Goal: Find specific page/section: Find specific page/section

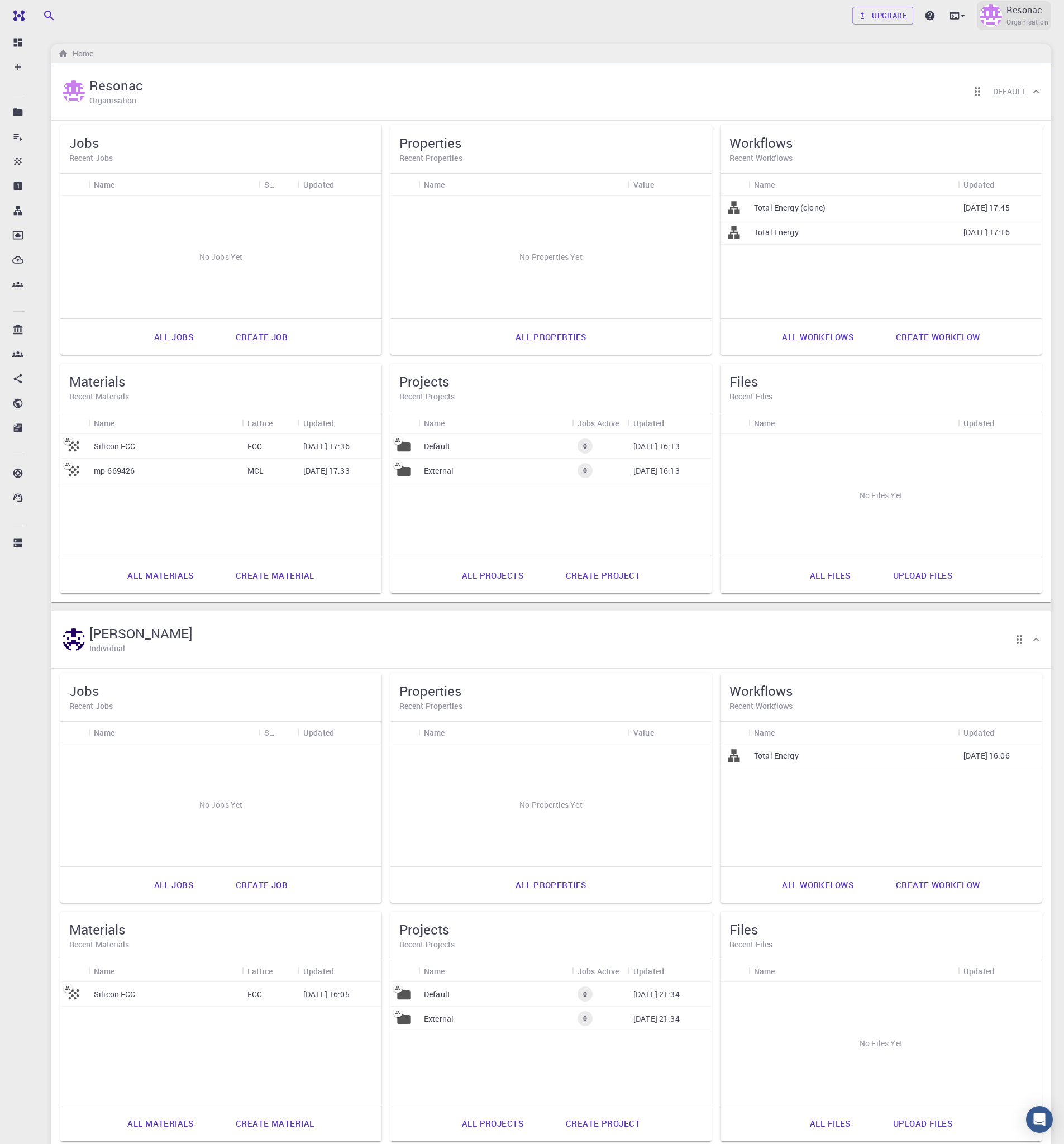
click at [1014, 19] on span "Organisation" at bounding box center [1027, 22] width 42 height 11
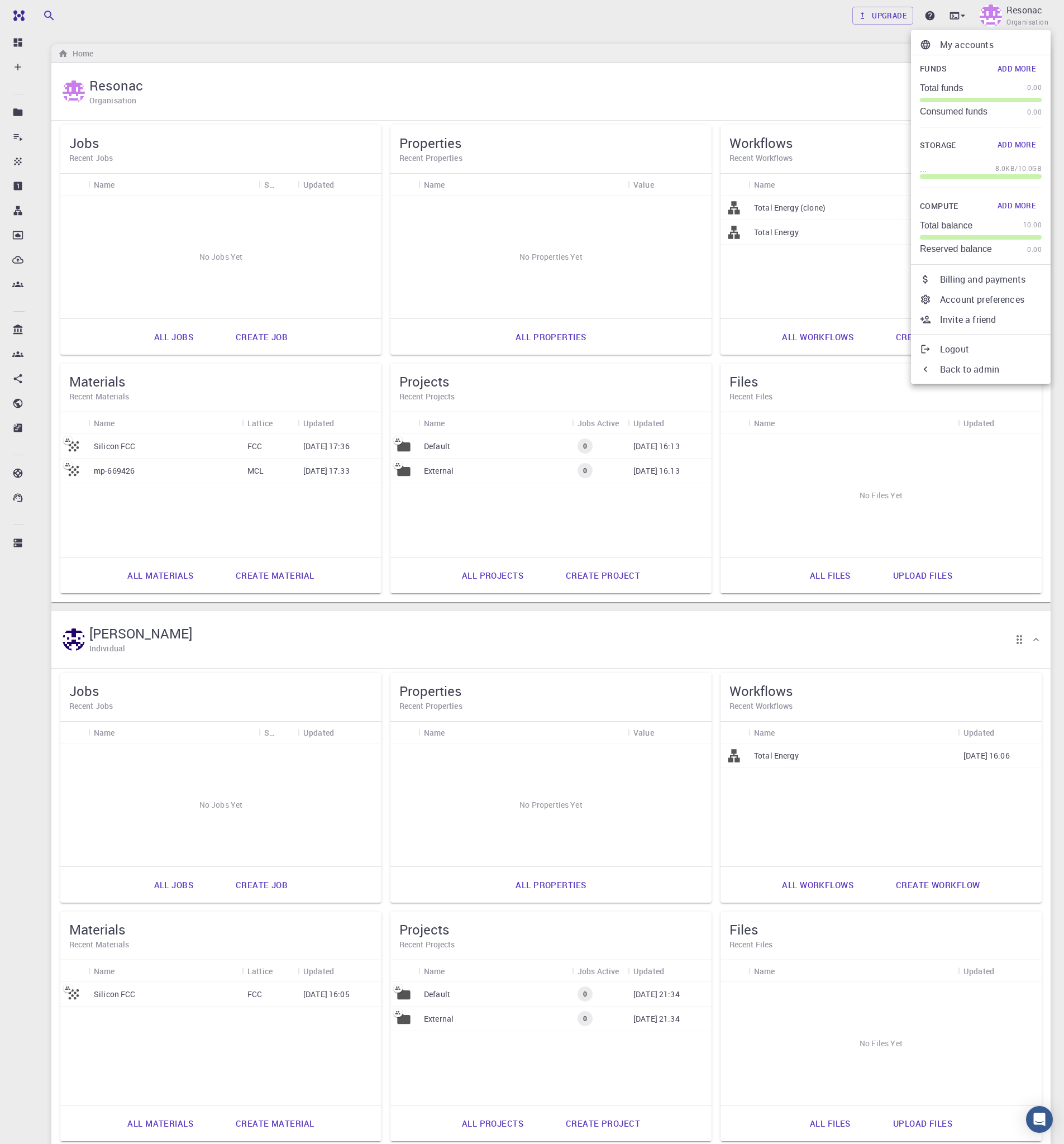
click at [603, 61] on div at bounding box center [532, 572] width 1064 height 1144
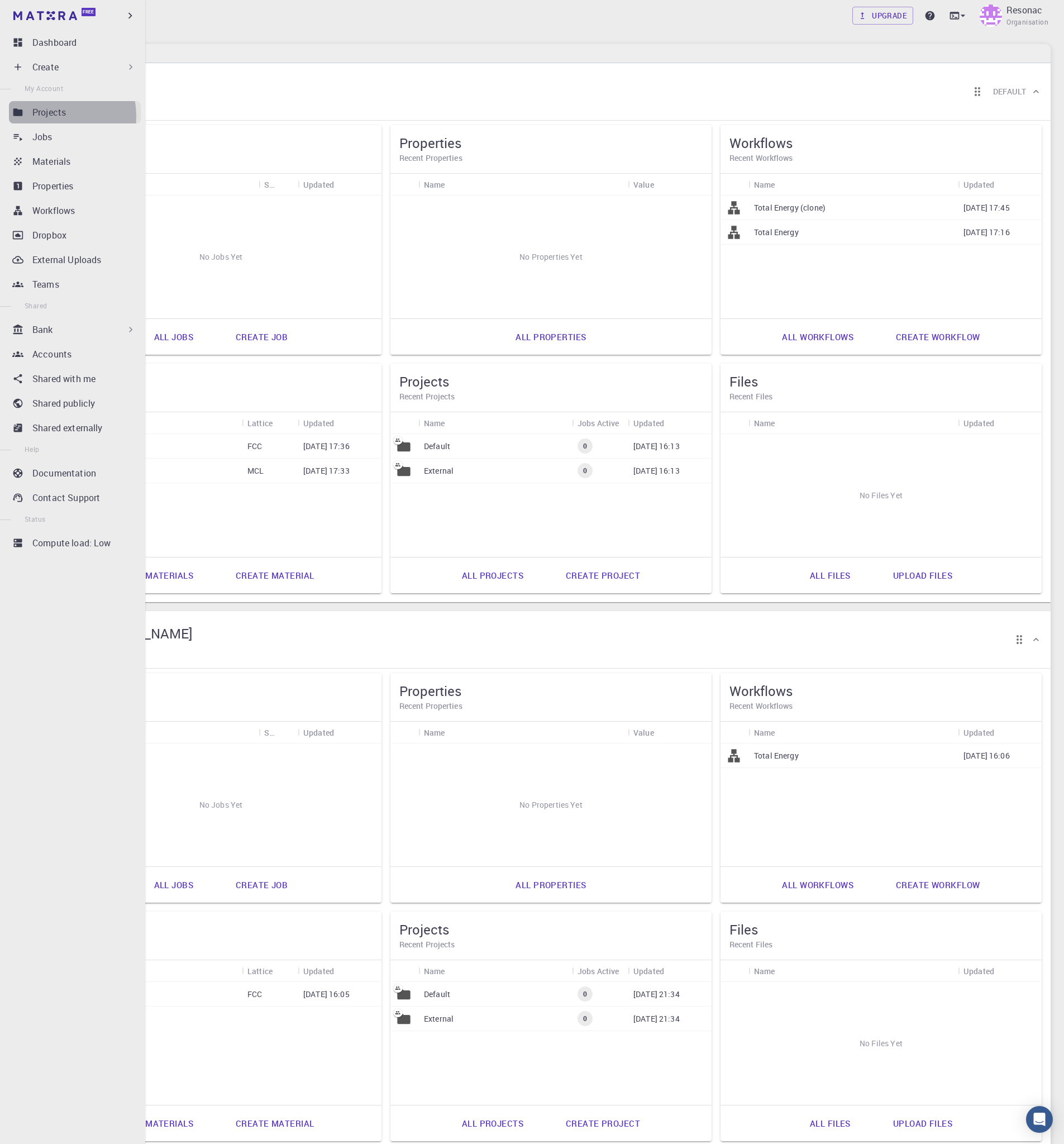
click at [47, 116] on p "Projects" at bounding box center [49, 112] width 34 height 13
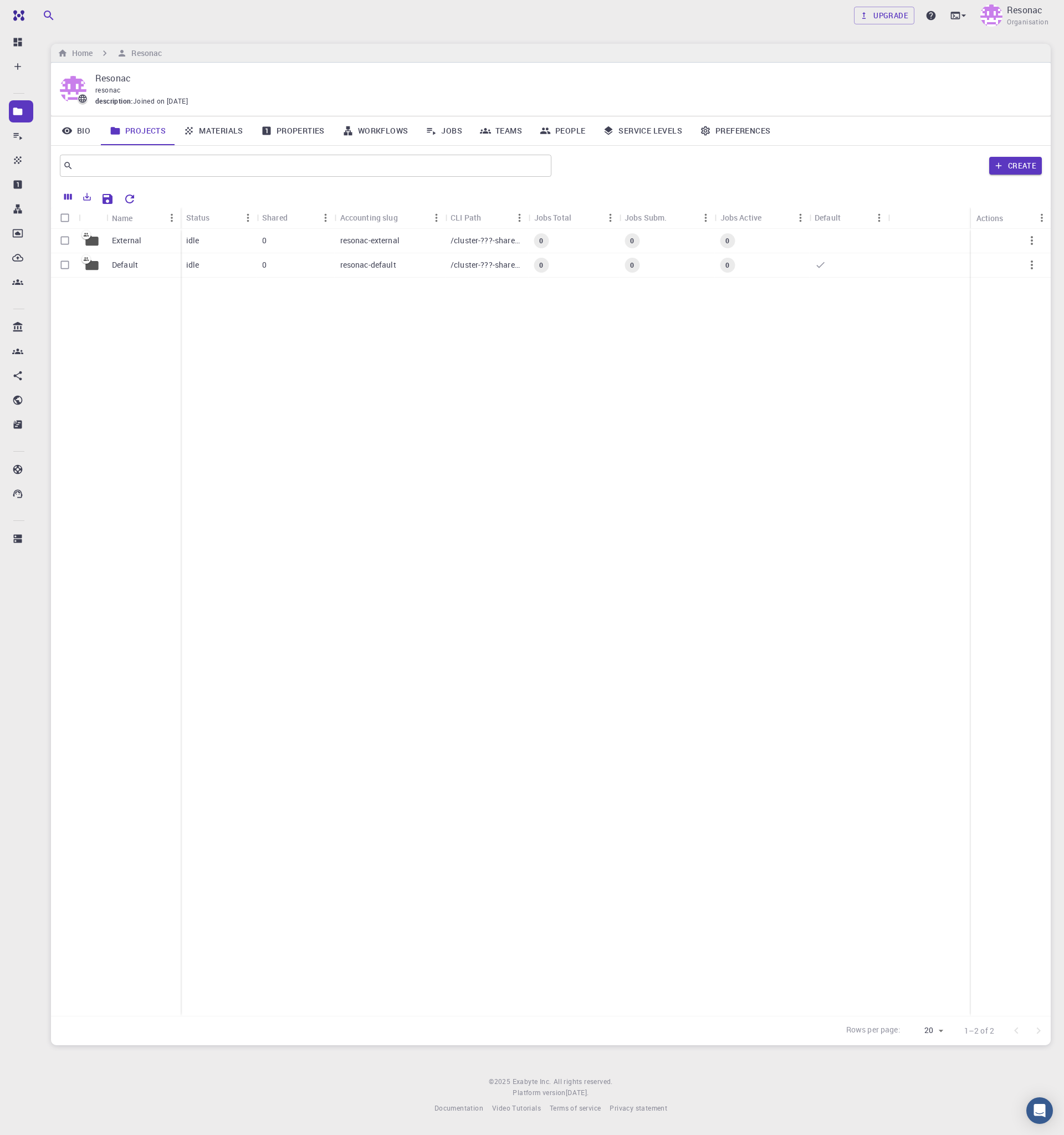
click at [555, 28] on div "Upgrade Resonac Organisation" at bounding box center [550, 15] width 1026 height 29
click at [566, 129] on link "People" at bounding box center [562, 130] width 63 height 29
